Goal: Navigation & Orientation: Find specific page/section

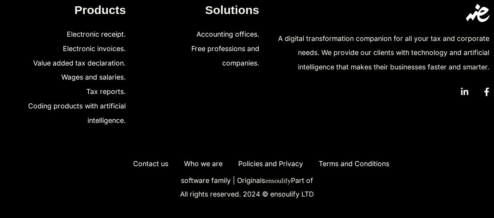
scroll to position [1967, 0]
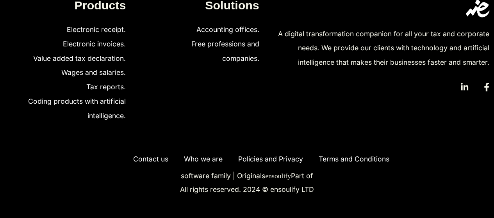
click at [466, 91] on icon at bounding box center [464, 87] width 7 height 9
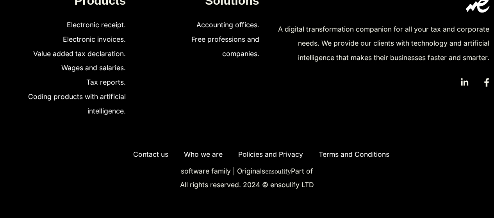
click at [488, 87] on icon at bounding box center [486, 82] width 5 height 9
drag, startPoint x: 261, startPoint y: 152, endPoint x: 284, endPoint y: 154, distance: 23.1
click at [284, 154] on font "Policies and Privacy" at bounding box center [270, 154] width 65 height 8
click at [350, 157] on font "Terms and Conditions" at bounding box center [354, 154] width 71 height 8
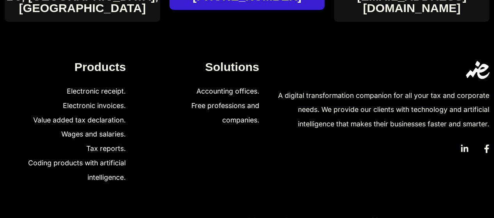
scroll to position [1895, 0]
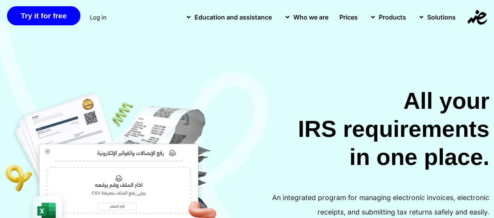
click at [261, 107] on h2 "All your IRS requirements in one place." at bounding box center [371, 129] width 238 height 84
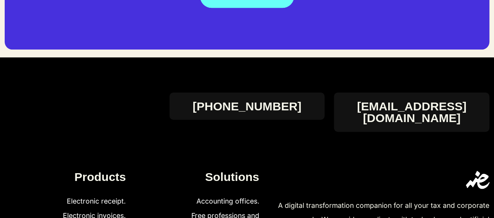
scroll to position [1973, 0]
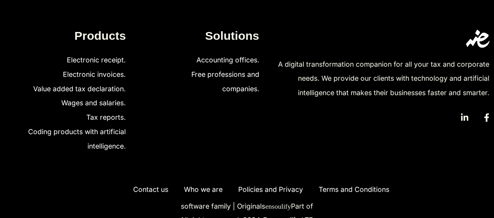
scroll to position [1805, 0]
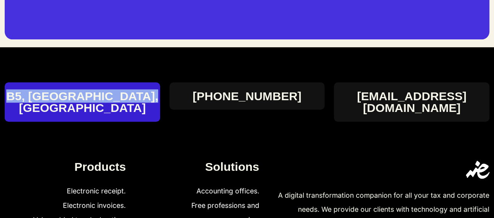
drag, startPoint x: 11, startPoint y: 106, endPoint x: 137, endPoint y: 109, distance: 126.2
click at [137, 109] on h4 "B5, [GEOGRAPHIC_DATA], [GEOGRAPHIC_DATA]" at bounding box center [82, 102] width 155 height 24
click at [137, 109] on font "B5, [GEOGRAPHIC_DATA], [GEOGRAPHIC_DATA]" at bounding box center [82, 101] width 152 height 25
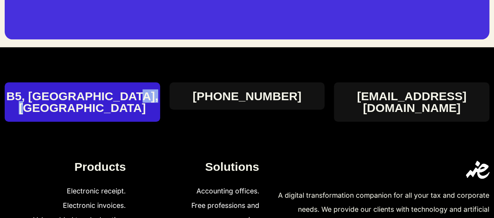
click at [137, 109] on font "B5, [GEOGRAPHIC_DATA], [GEOGRAPHIC_DATA]" at bounding box center [82, 101] width 152 height 25
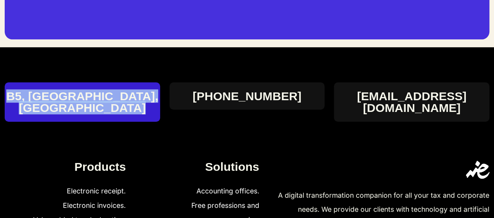
click at [137, 109] on font "B5, [GEOGRAPHIC_DATA], [GEOGRAPHIC_DATA]" at bounding box center [82, 101] width 152 height 25
click at [136, 109] on font "B5, [GEOGRAPHIC_DATA], [GEOGRAPHIC_DATA]" at bounding box center [82, 101] width 152 height 25
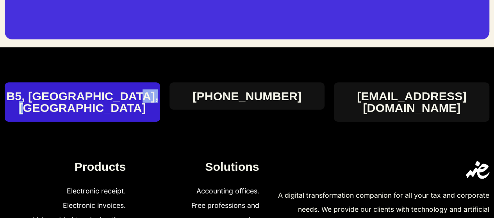
click at [136, 109] on font "B5, [GEOGRAPHIC_DATA], [GEOGRAPHIC_DATA]" at bounding box center [82, 101] width 152 height 25
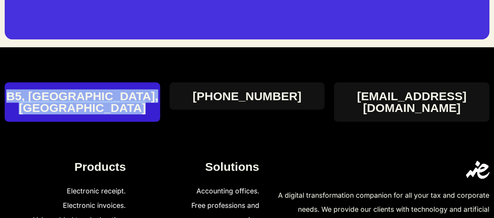
click at [136, 109] on font "B5, [GEOGRAPHIC_DATA], [GEOGRAPHIC_DATA]" at bounding box center [82, 101] width 152 height 25
